Goal: Transaction & Acquisition: Purchase product/service

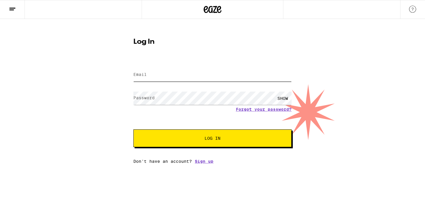
type input "[PERSON_NAME][EMAIL_ADDRESS][PERSON_NAME][DOMAIN_NAME]"
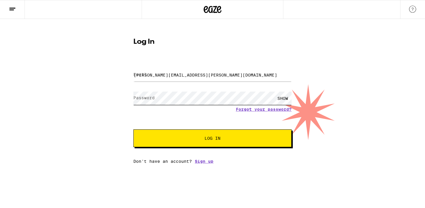
click at [212, 139] on button "Log In" at bounding box center [212, 138] width 158 height 18
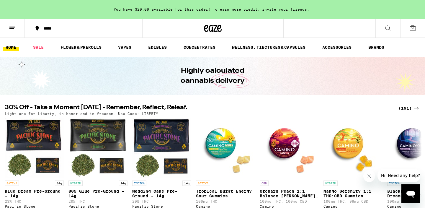
click at [50, 28] on div "*****" at bounding box center [87, 28] width 93 height 4
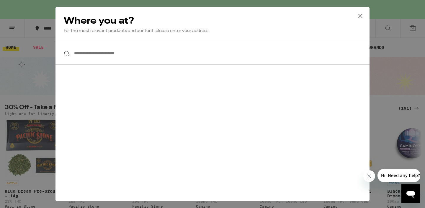
click at [112, 53] on input "**********" at bounding box center [212, 53] width 314 height 23
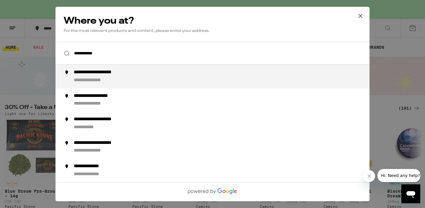
click at [108, 75] on div "**********" at bounding box center [106, 72] width 64 height 6
type input "**********"
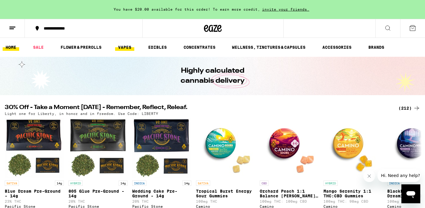
click at [129, 46] on link "VAPES" at bounding box center [124, 47] width 19 height 7
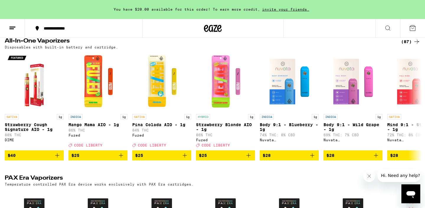
scroll to position [292, 0]
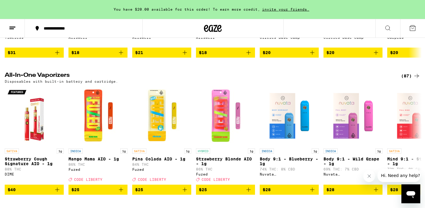
click at [410, 79] on div "(87)" at bounding box center [410, 75] width 19 height 7
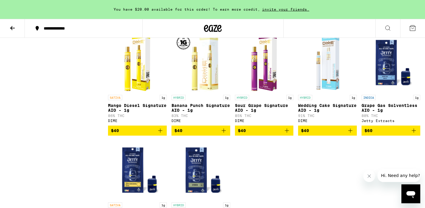
scroll to position [1823, 0]
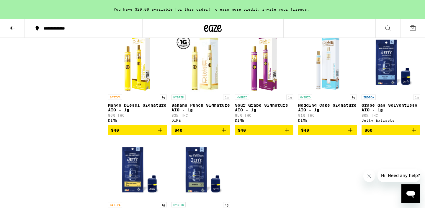
click at [161, 134] on icon "Add to bag" at bounding box center [160, 129] width 7 height 7
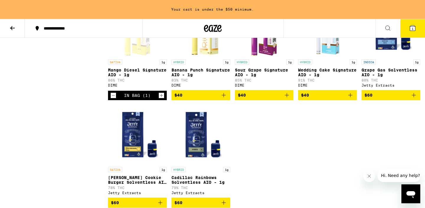
scroll to position [1858, 0]
click at [288, 98] on icon "Add to bag" at bounding box center [286, 94] width 7 height 7
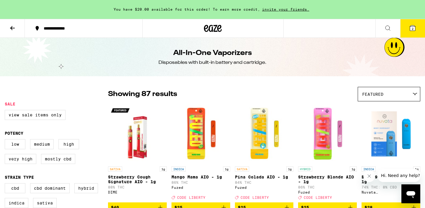
scroll to position [0, 0]
click at [14, 29] on icon at bounding box center [12, 27] width 7 height 7
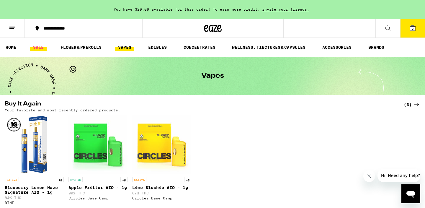
click at [40, 45] on link "SALE" at bounding box center [38, 47] width 17 height 7
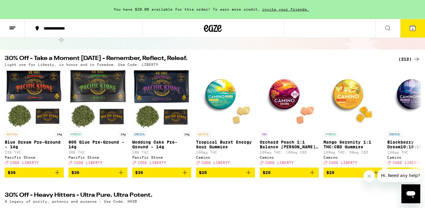
scroll to position [49, 0]
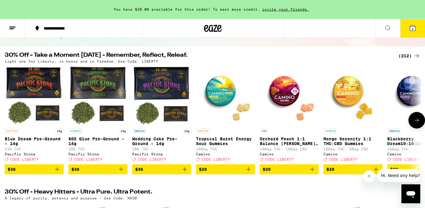
click at [414, 124] on icon at bounding box center [416, 119] width 7 height 7
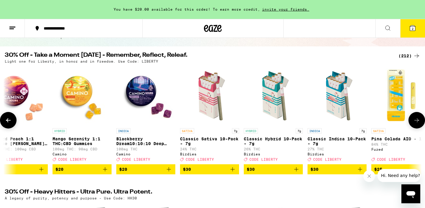
scroll to position [0, 351]
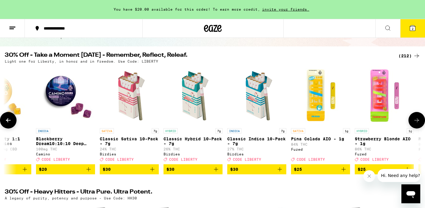
click at [414, 124] on icon at bounding box center [416, 119] width 7 height 7
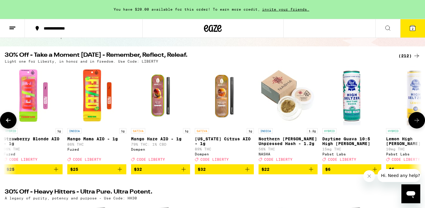
click at [414, 124] on icon at bounding box center [416, 119] width 7 height 7
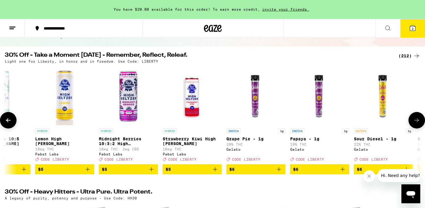
scroll to position [0, 1053]
click at [414, 124] on icon at bounding box center [416, 119] width 7 height 7
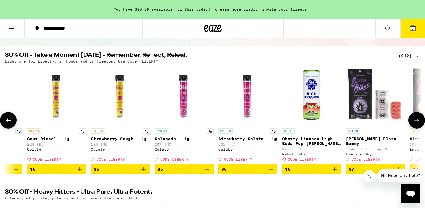
scroll to position [0, 1403]
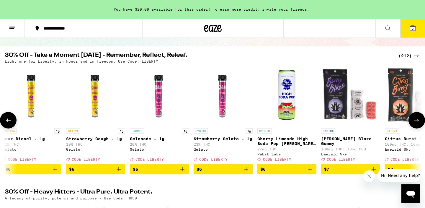
click at [414, 124] on icon at bounding box center [416, 119] width 7 height 7
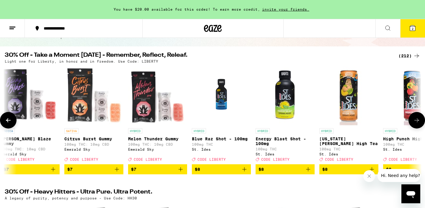
scroll to position [0, 1754]
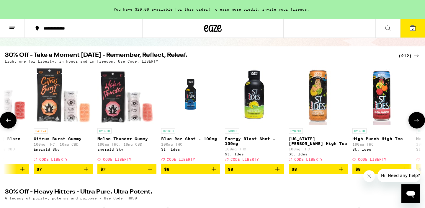
click at [213, 172] on icon "Add to bag" at bounding box center [213, 168] width 7 height 7
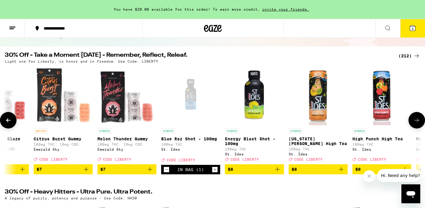
click at [417, 122] on icon at bounding box center [416, 120] width 5 height 4
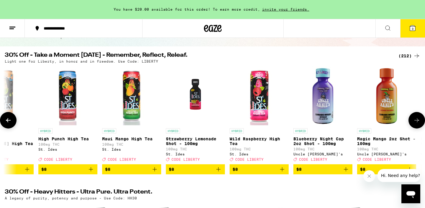
scroll to position [0, 2105]
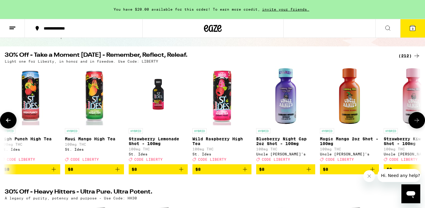
click at [417, 122] on icon at bounding box center [416, 120] width 5 height 4
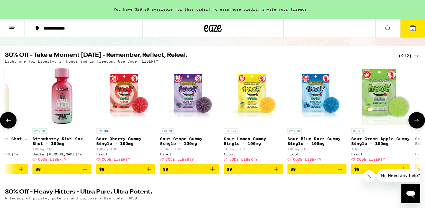
click at [86, 172] on icon "Add to bag" at bounding box center [84, 168] width 7 height 7
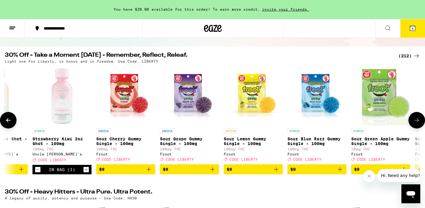
click at [415, 124] on icon at bounding box center [416, 119] width 7 height 7
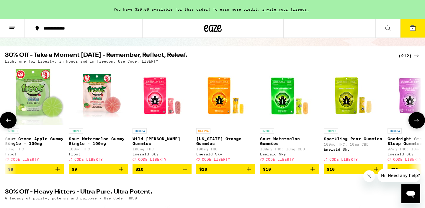
scroll to position [0, 2807]
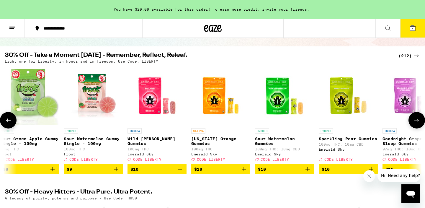
click at [415, 126] on button at bounding box center [416, 120] width 17 height 17
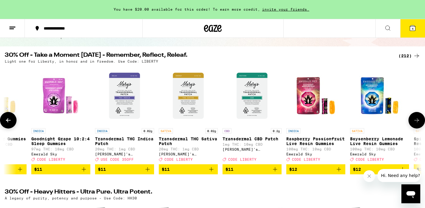
click at [4, 123] on button at bounding box center [8, 120] width 17 height 17
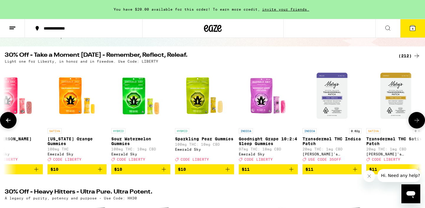
scroll to position [0, 2807]
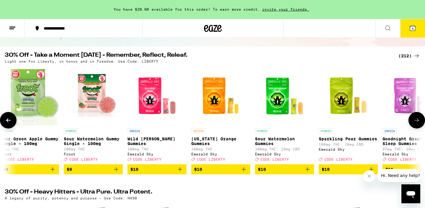
click at [308, 172] on icon "Add to bag" at bounding box center [307, 168] width 7 height 7
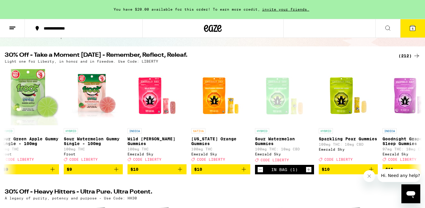
click at [412, 28] on span "5" at bounding box center [412, 29] width 2 height 4
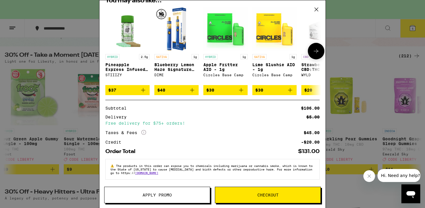
scroll to position [157, 0]
click at [171, 195] on span "Apply Promo" at bounding box center [156, 195] width 29 height 4
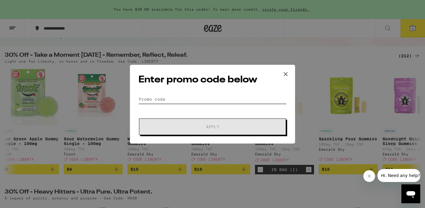
click at [167, 98] on input "Promo Code" at bounding box center [212, 99] width 148 height 9
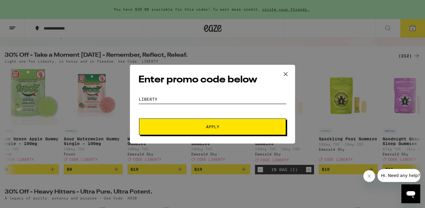
type input "LIBERTY"
click at [180, 127] on span "Apply" at bounding box center [212, 126] width 106 height 4
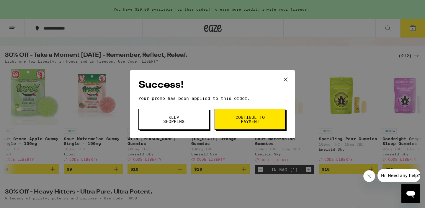
click at [250, 118] on span "Continue to payment" at bounding box center [250, 119] width 30 height 8
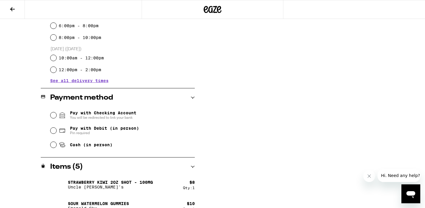
scroll to position [201, 0]
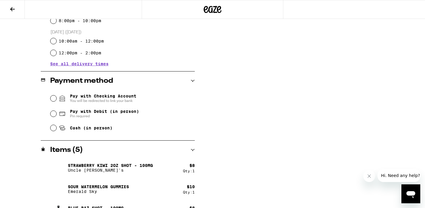
click at [124, 111] on span "Pay with Debit (in person)" at bounding box center [104, 111] width 69 height 5
click at [56, 111] on input "Pay with Debit (in person) Pin required" at bounding box center [53, 114] width 6 height 6
radio input "true"
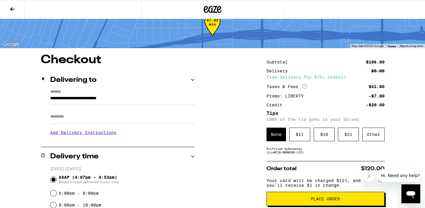
scroll to position [50, 0]
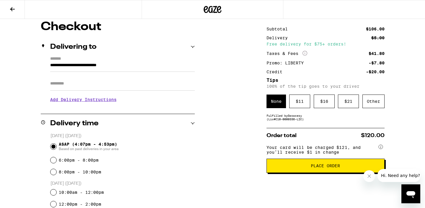
click at [279, 172] on button "Place Order" at bounding box center [325, 165] width 118 height 14
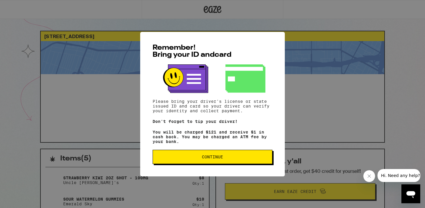
click at [223, 157] on span "Continue" at bounding box center [212, 156] width 21 height 4
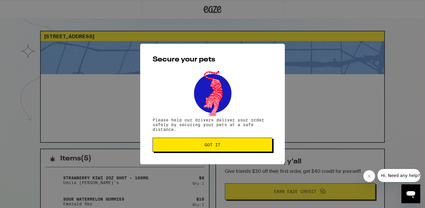
click at [217, 147] on span "Got it" at bounding box center [212, 144] width 16 height 4
